Goal: Contribute content

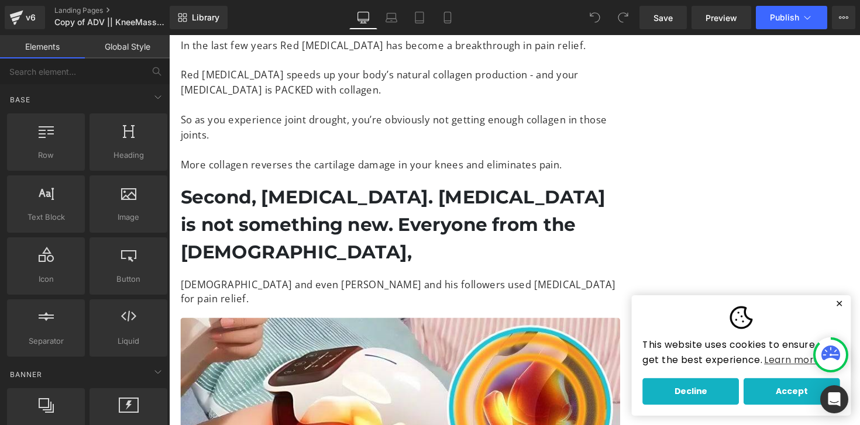
scroll to position [2979, 0]
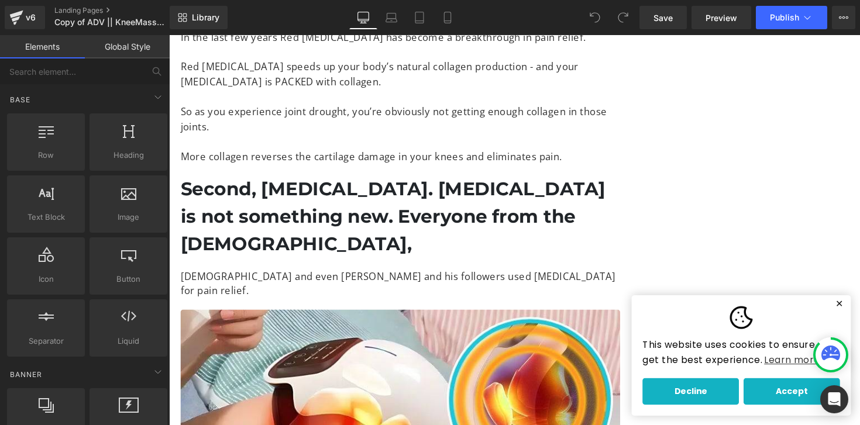
click at [424, 209] on h2 "Second, [MEDICAL_DATA]. [MEDICAL_DATA] is not something new. Everyone from the …" at bounding box center [406, 221] width 451 height 84
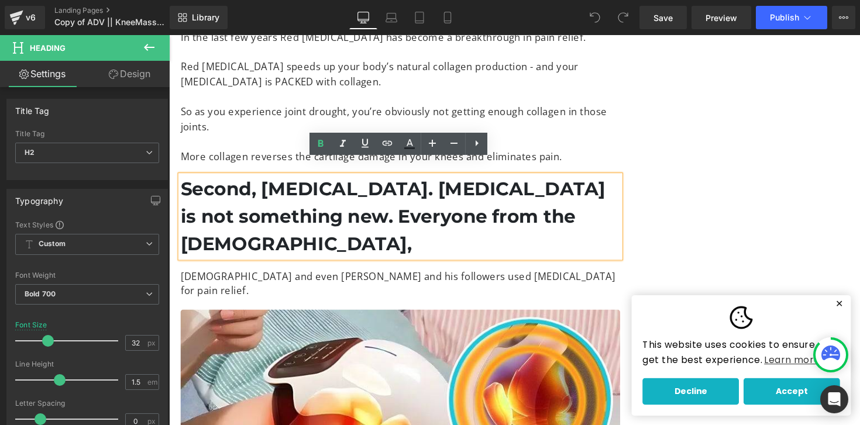
click at [217, 275] on div "[DEMOGRAPHIC_DATA] and even [PERSON_NAME] and his followers used [MEDICAL_DATA]…" at bounding box center [406, 290] width 451 height 30
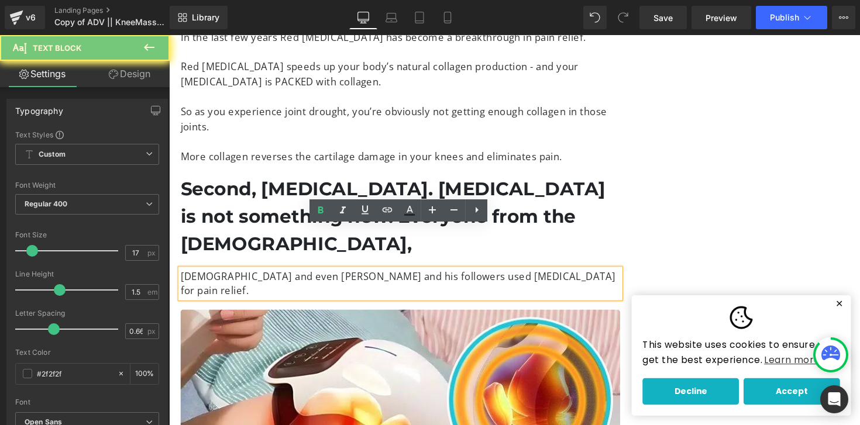
click at [182, 275] on p "[DEMOGRAPHIC_DATA] and even [PERSON_NAME] and his followers used [MEDICAL_DATA]…" at bounding box center [406, 290] width 451 height 30
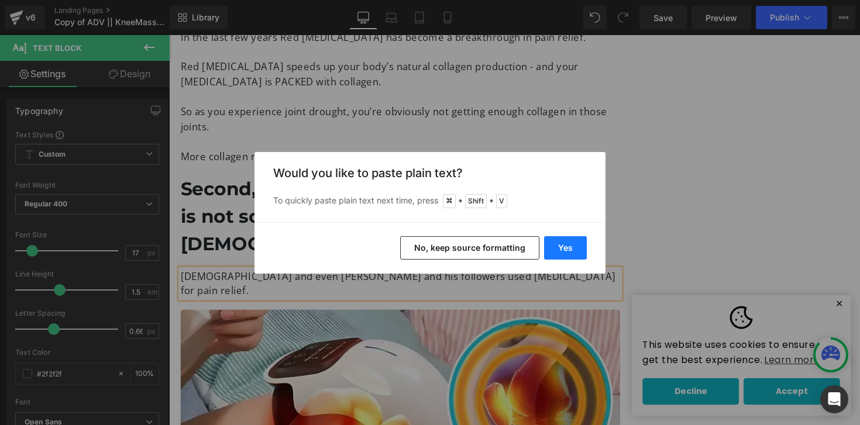
click at [573, 243] on button "Yes" at bounding box center [565, 247] width 43 height 23
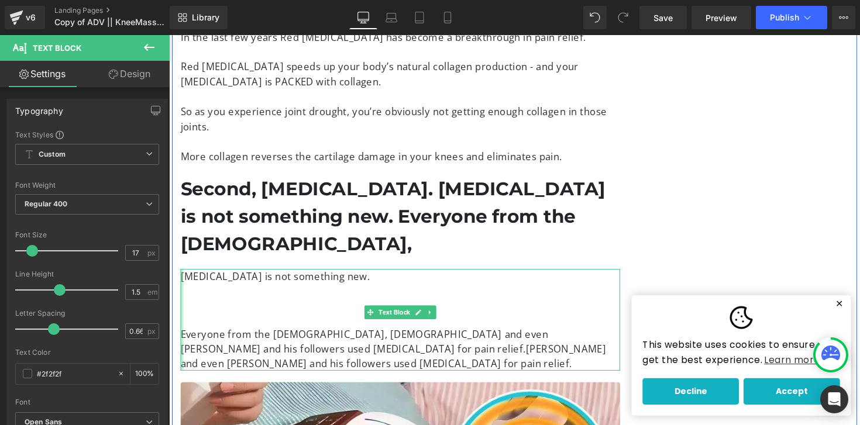
click at [183, 299] on div at bounding box center [182, 327] width 3 height 105
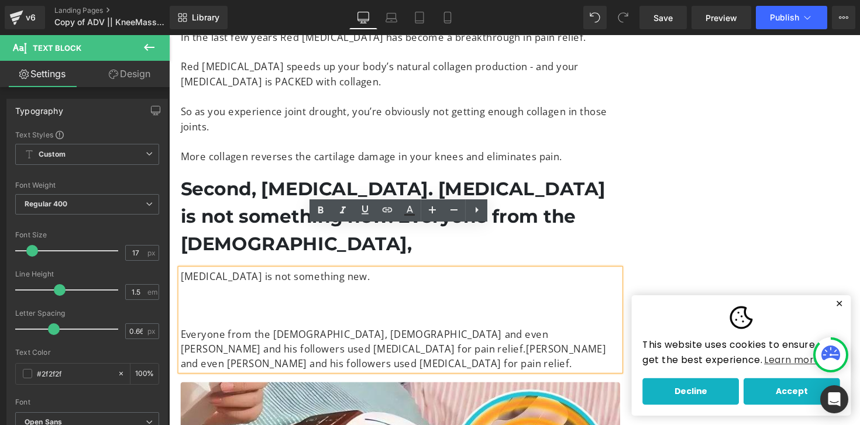
click at [183, 335] on p "Everyone from the [DEMOGRAPHIC_DATA], [DEMOGRAPHIC_DATA] and even [PERSON_NAME]…" at bounding box center [406, 357] width 451 height 45
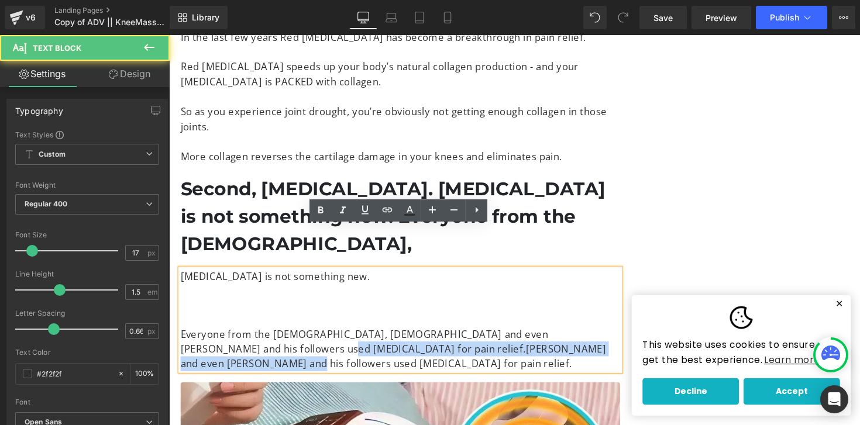
drag, startPoint x: 253, startPoint y: 314, endPoint x: 652, endPoint y: 310, distance: 399.2
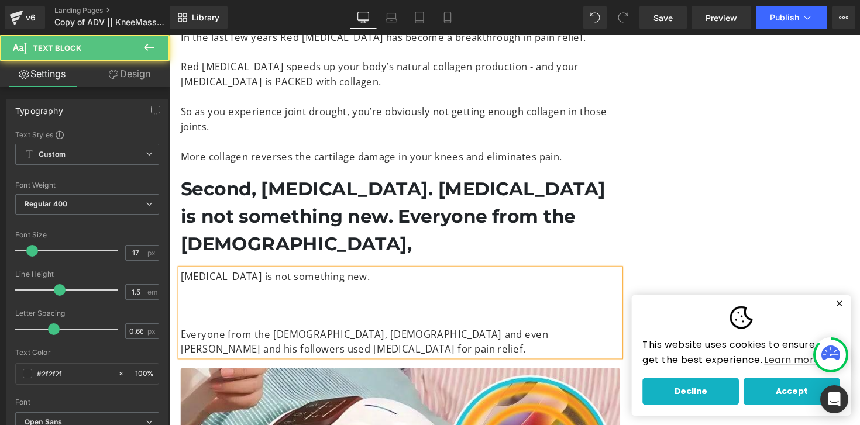
click at [375, 305] on p at bounding box center [406, 312] width 451 height 15
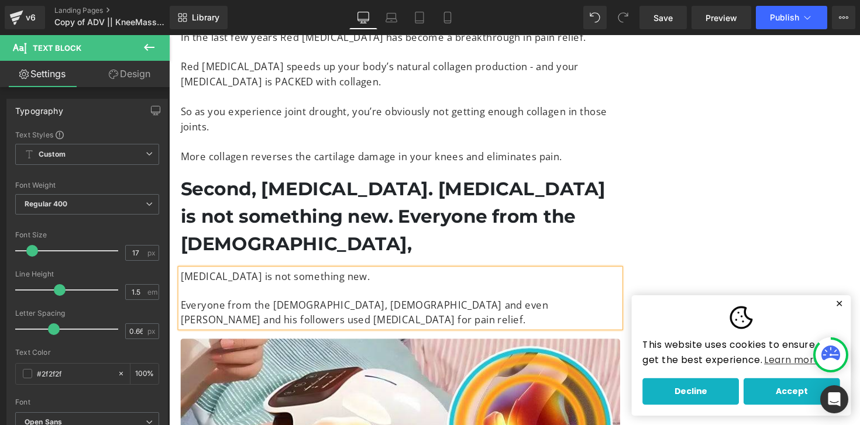
click at [420, 202] on h2 "Second, [MEDICAL_DATA]. [MEDICAL_DATA] is not something new. Everyone from the …" at bounding box center [406, 221] width 451 height 84
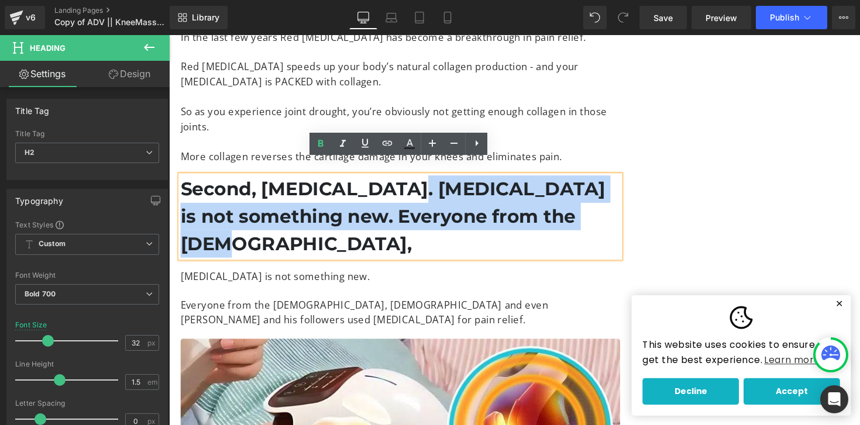
drag, startPoint x: 400, startPoint y: 172, endPoint x: 621, endPoint y: 224, distance: 226.6
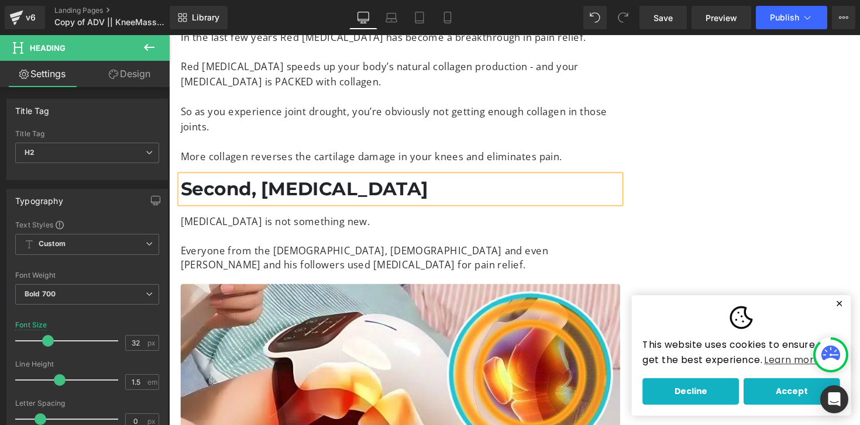
click at [274, 179] on h2 "Second, [MEDICAL_DATA]" at bounding box center [406, 193] width 451 height 28
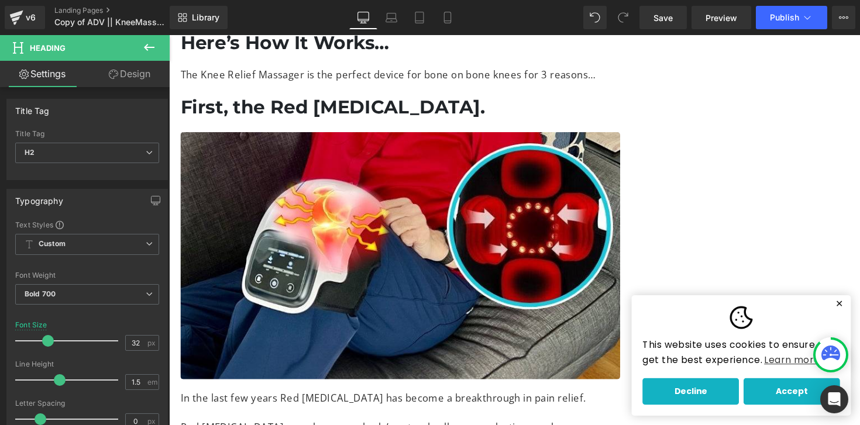
scroll to position [2597, 0]
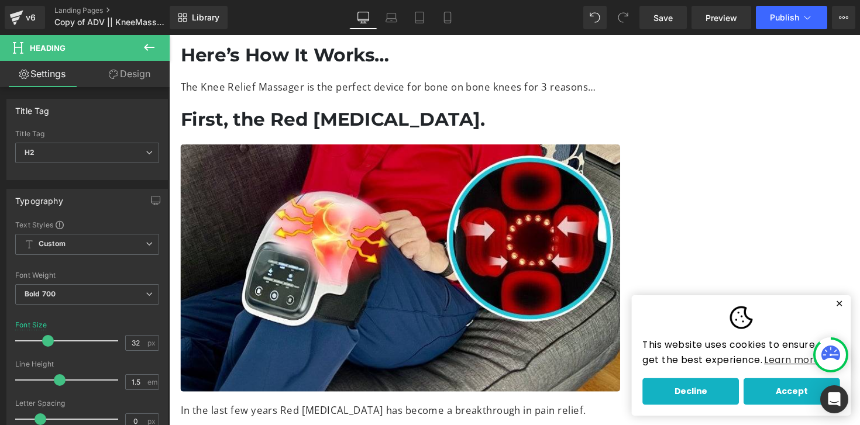
click at [467, 108] on h2 "First, the Red [MEDICAL_DATA]." at bounding box center [406, 122] width 451 height 28
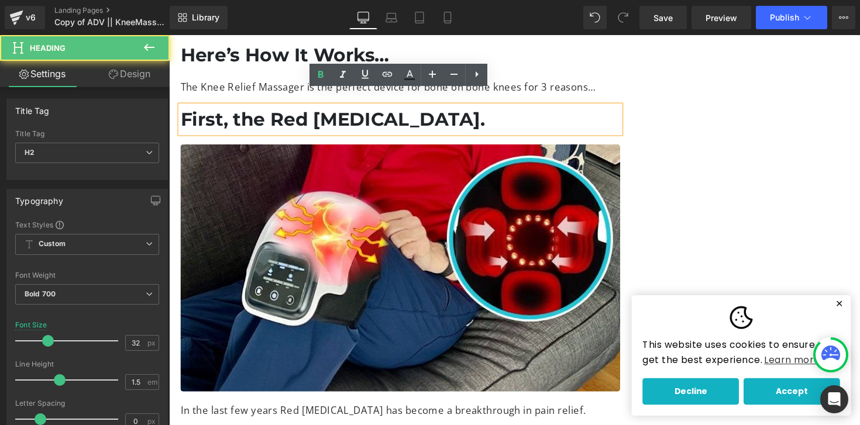
click at [463, 108] on h2 "First, the Red [MEDICAL_DATA]." at bounding box center [406, 122] width 451 height 28
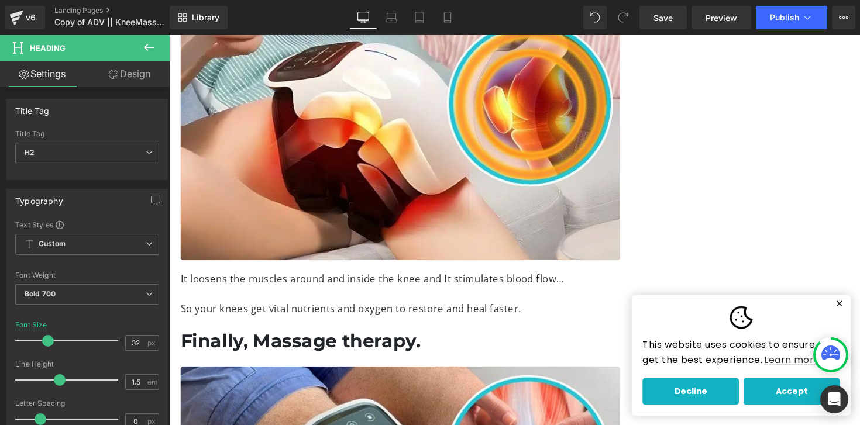
scroll to position [3331, 0]
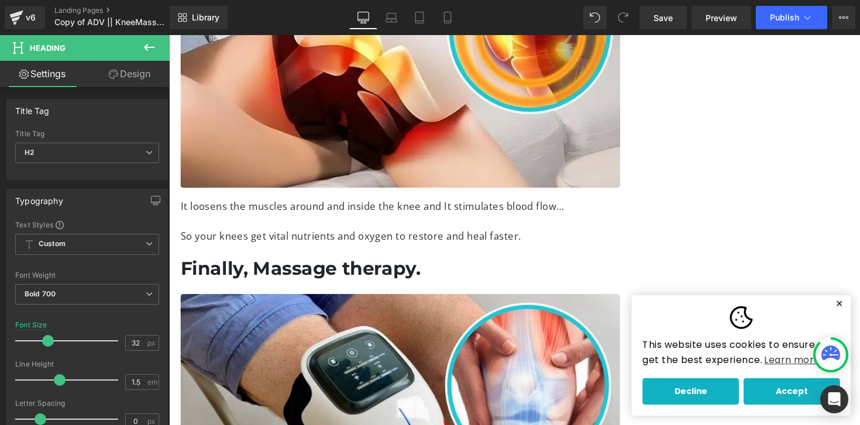
click at [403, 268] on span "Heading" at bounding box center [400, 275] width 31 height 14
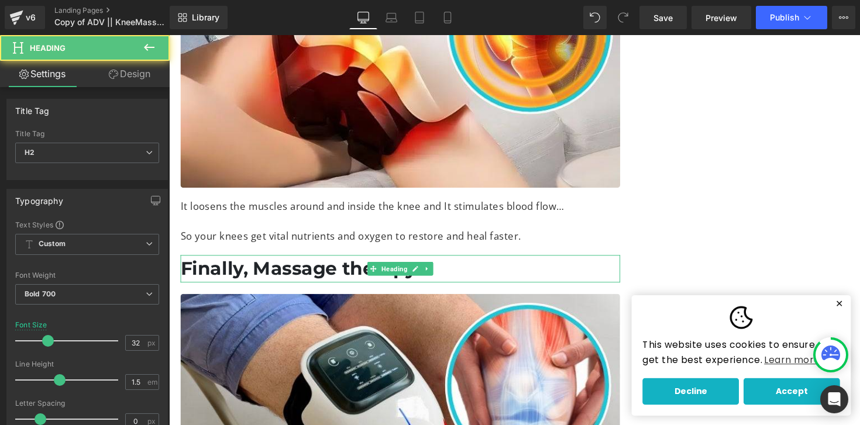
click at [475, 261] on h2 "Finally, Massage therapy." at bounding box center [406, 275] width 451 height 28
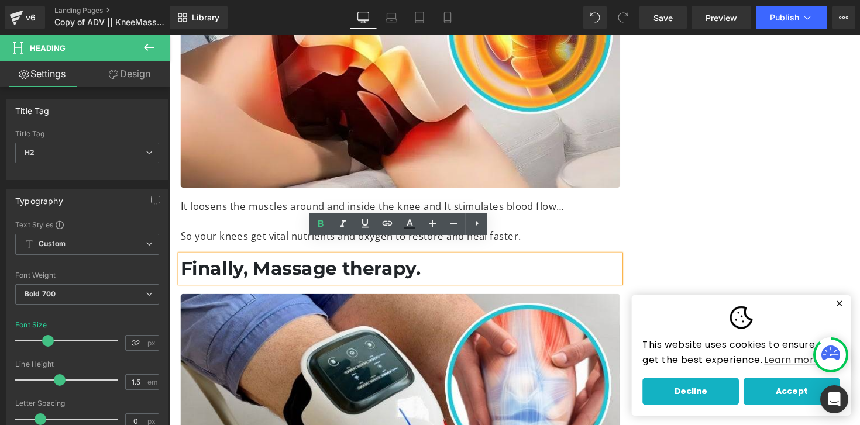
click at [475, 261] on h2 "Finally, Massage therapy." at bounding box center [406, 275] width 451 height 28
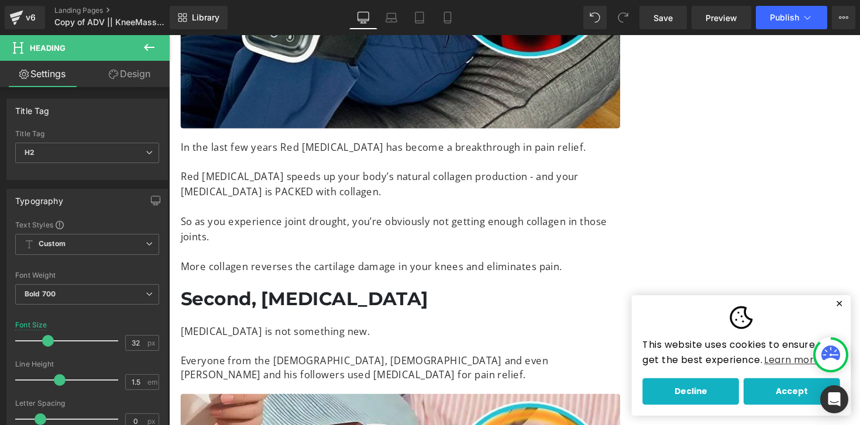
scroll to position [2858, 0]
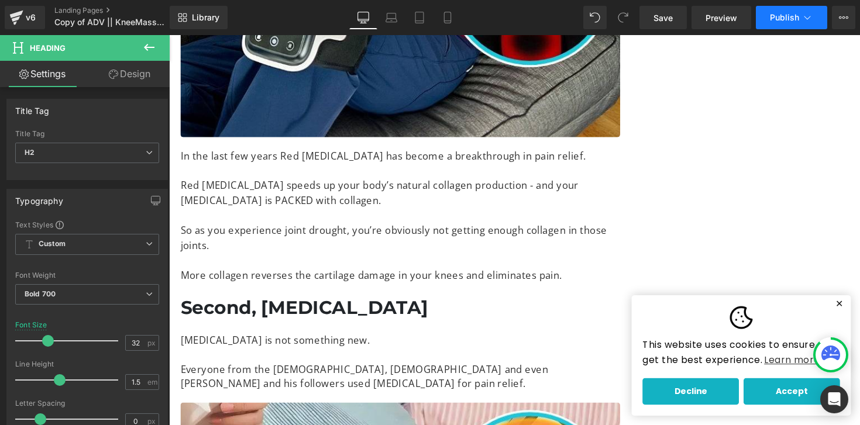
click at [789, 22] on span "Publish" at bounding box center [784, 17] width 29 height 9
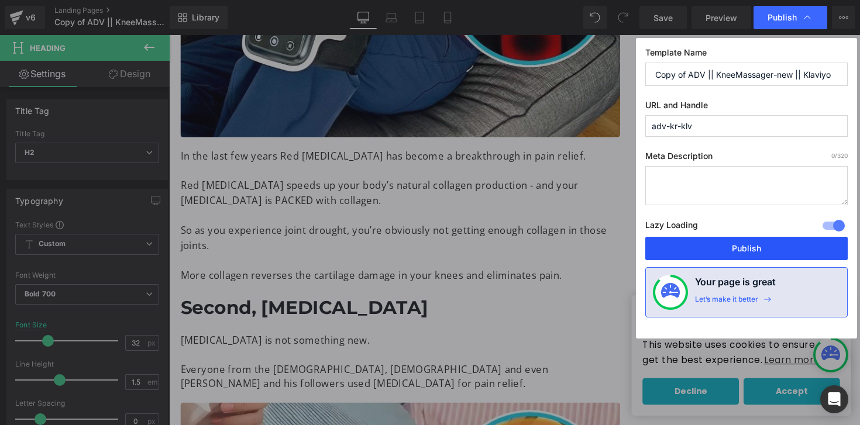
click at [737, 253] on button "Publish" at bounding box center [747, 248] width 202 height 23
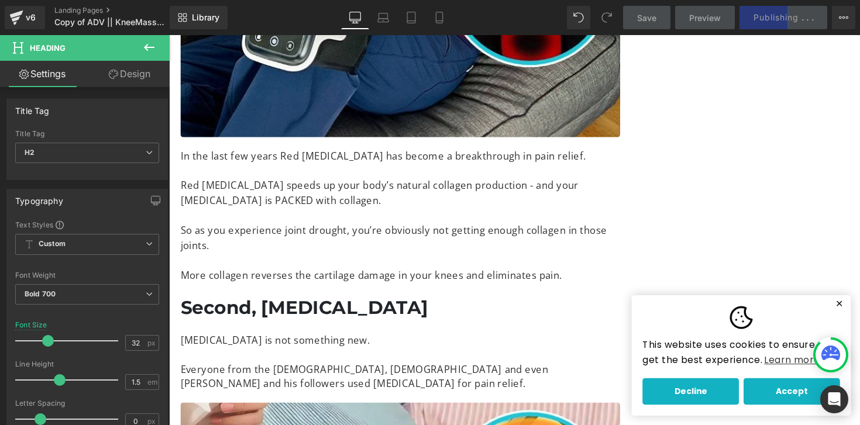
click at [857, 303] on div "This website uses cookies to ensure you get the best experience. Learn more Dec…" at bounding box center [755, 363] width 225 height 123
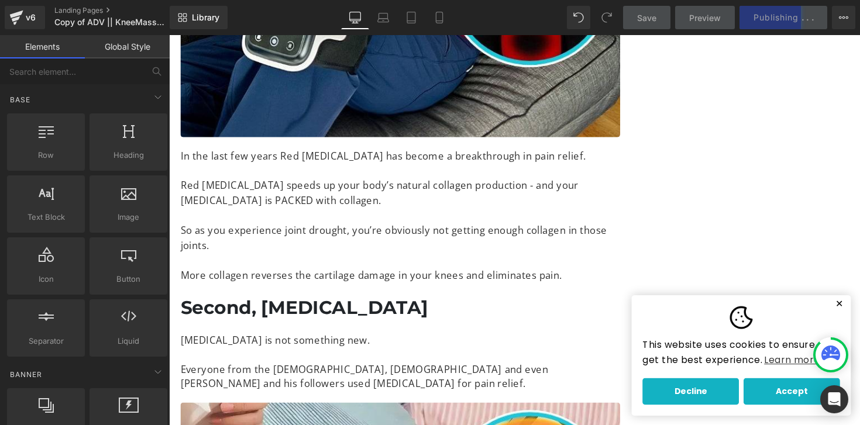
click at [857, 311] on button "✕" at bounding box center [856, 311] width 15 height 8
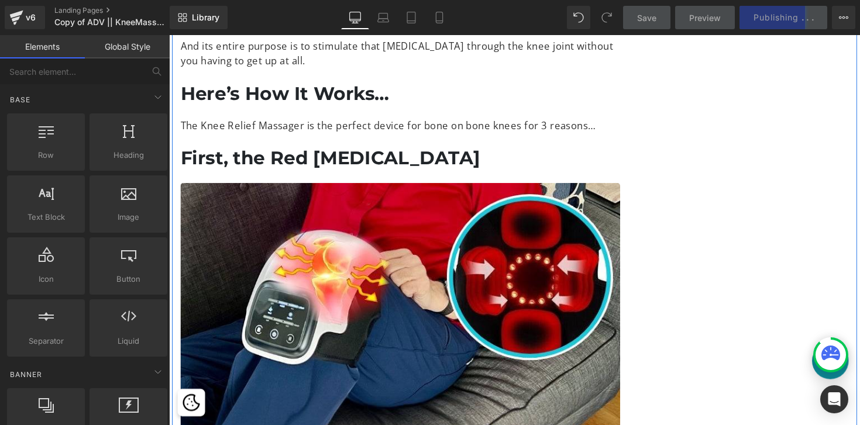
scroll to position [2555, 0]
